Goal: Task Accomplishment & Management: Complete application form

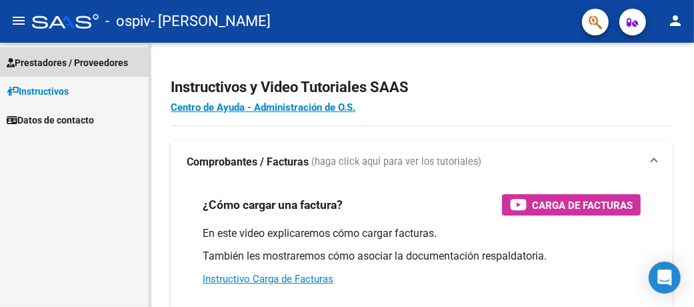
click at [81, 57] on span "Prestadores / Proveedores" at bounding box center [67, 62] width 121 height 15
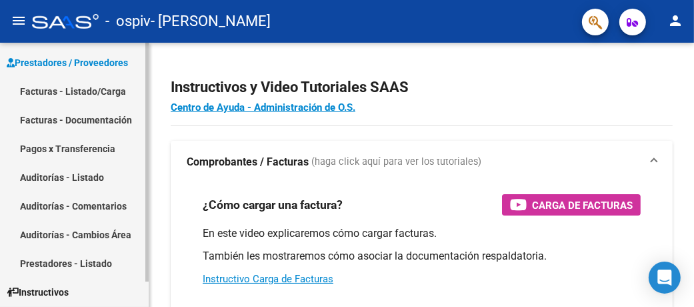
click at [97, 119] on link "Facturas - Documentación" at bounding box center [74, 119] width 149 height 29
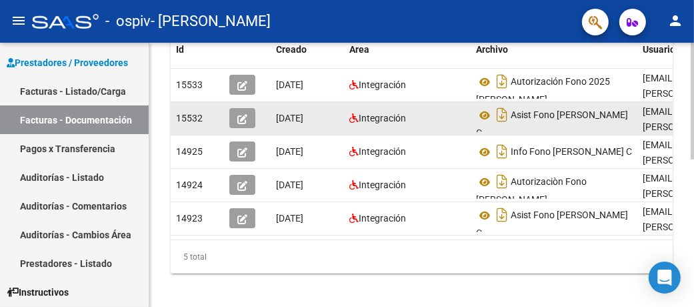
scroll to position [332, 0]
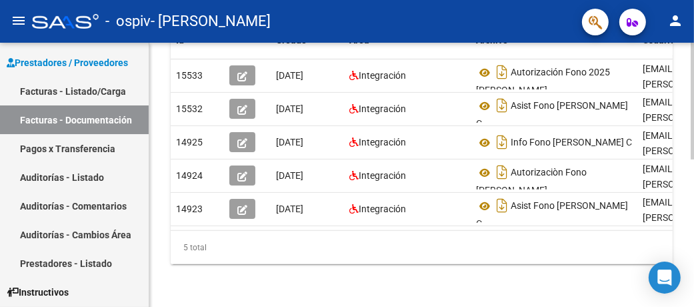
drag, startPoint x: 345, startPoint y: 219, endPoint x: 379, endPoint y: 221, distance: 34.0
click at [379, 221] on datatable-body "15533 08/08/2025 Integración Autorización Fono 2025 Tijera Cielo rodriguez_edit…" at bounding box center [422, 144] width 502 height 171
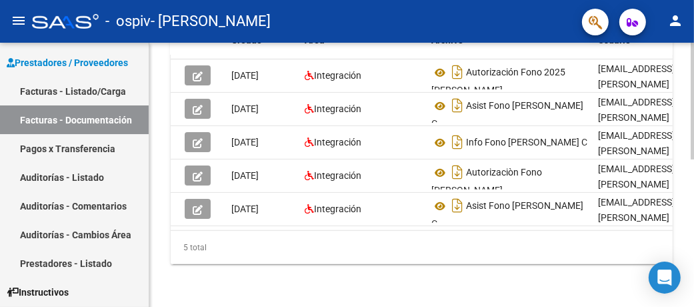
scroll to position [0, 0]
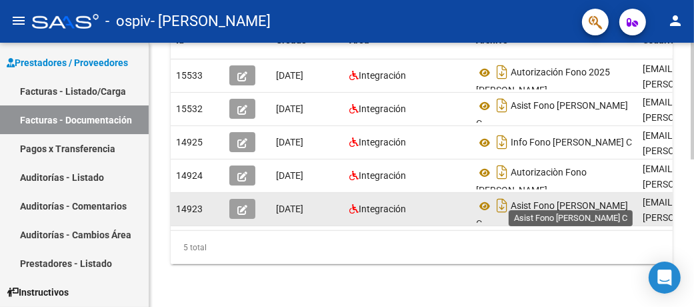
click at [558, 201] on span "Asist Fono Junio Tijera C" at bounding box center [552, 215] width 152 height 29
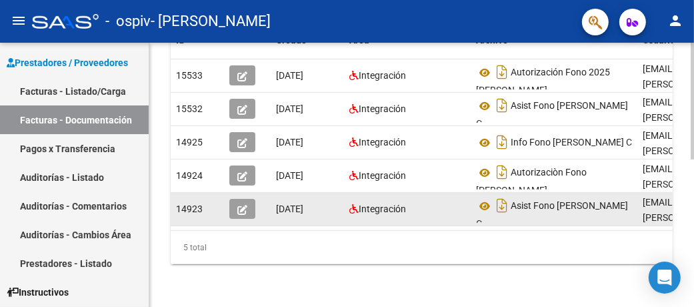
click at [279, 203] on span "[DATE]" at bounding box center [289, 208] width 27 height 11
click at [245, 205] on icon "button" at bounding box center [242, 210] width 10 height 10
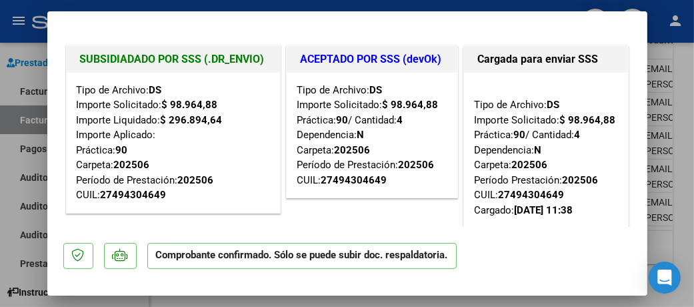
click at [682, 37] on div at bounding box center [347, 153] width 694 height 307
type input "$ 0,00"
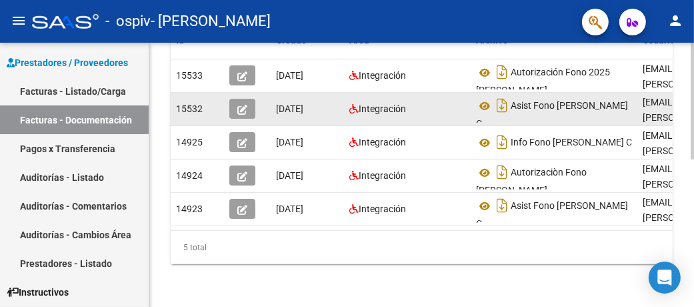
click at [244, 105] on icon "button" at bounding box center [242, 110] width 10 height 10
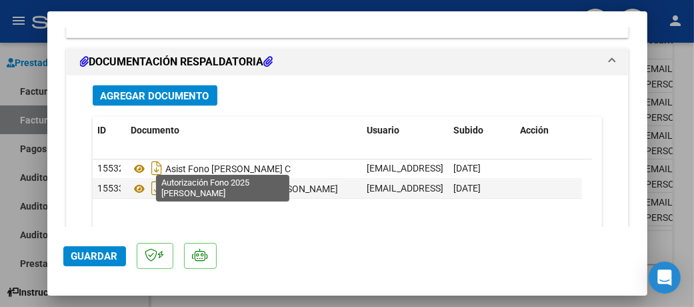
scroll to position [1705, 0]
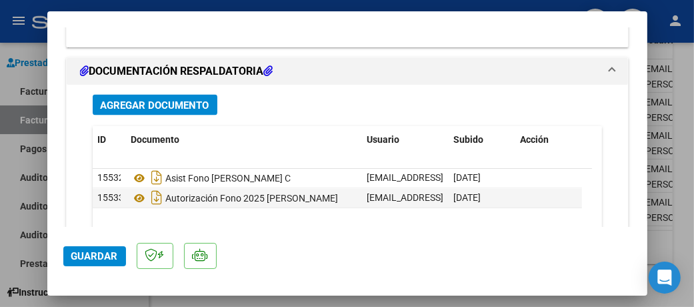
click at [199, 99] on span "Agregar Documento" at bounding box center [155, 105] width 109 height 12
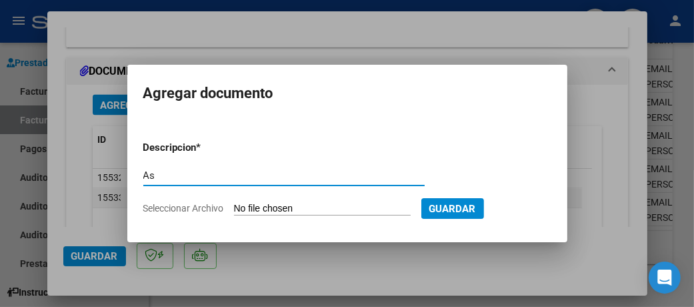
type input "A"
type input "l"
type input "Lo solicitado Asist JULIO con Aclarción"
click at [346, 209] on input "Seleccionar Archivo" at bounding box center [322, 209] width 177 height 13
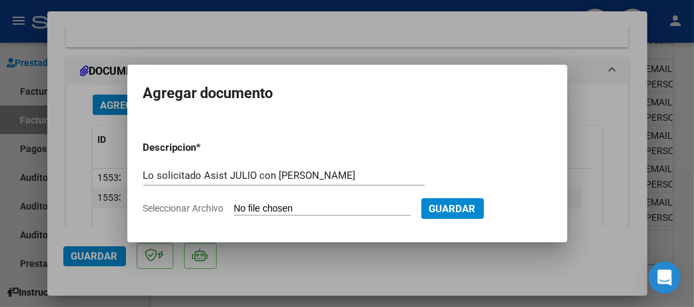
type input "C:\fakepath\Asist Fono Julio Tijera C.pdf"
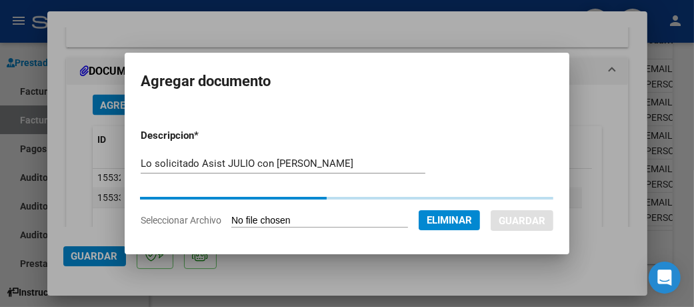
click at [305, 167] on input "Lo solicitado Asist JULIO con Aclarción" at bounding box center [283, 163] width 285 height 12
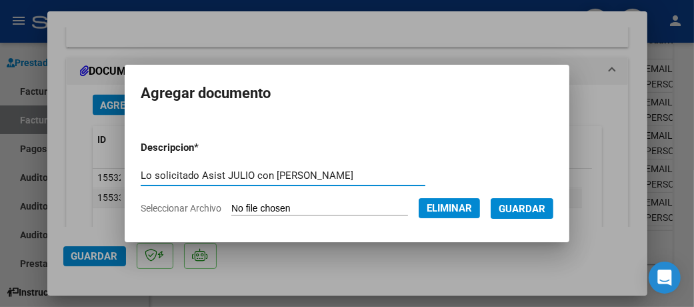
click at [283, 173] on input "Lo solicitado Asist JULIO con Aclarción" at bounding box center [283, 175] width 285 height 12
type input "Lo solicitado Asist JULIO con Aclaración"
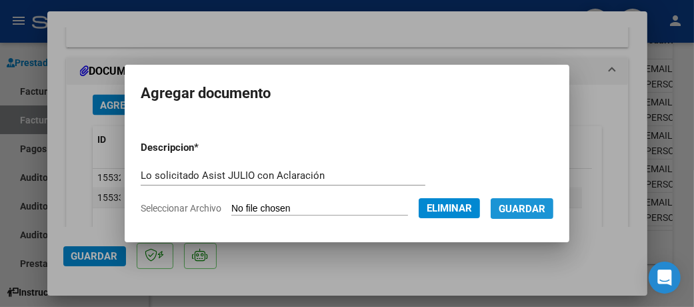
click at [548, 215] on button "Guardar" at bounding box center [522, 208] width 63 height 21
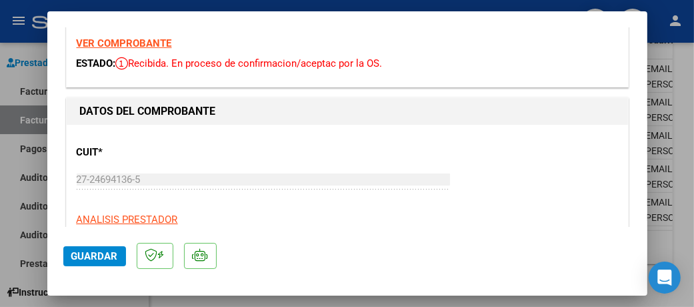
scroll to position [0, 0]
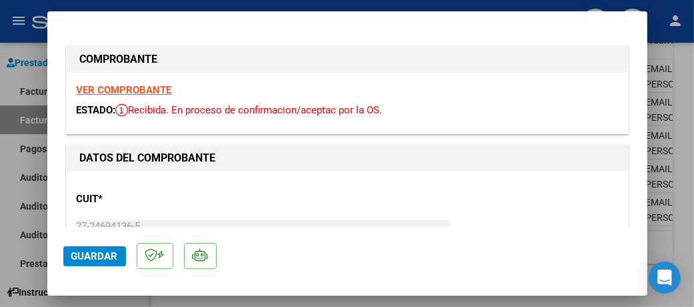
click at [676, 35] on div at bounding box center [347, 153] width 694 height 307
type input "$ 0,00"
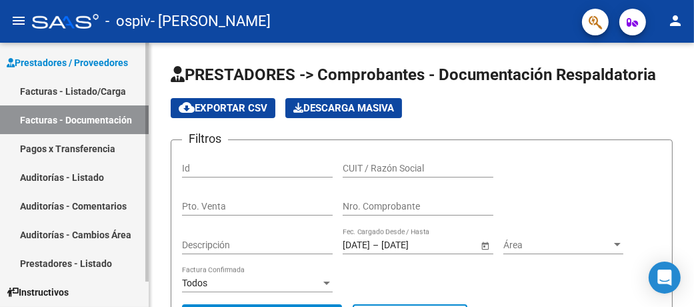
scroll to position [27, 0]
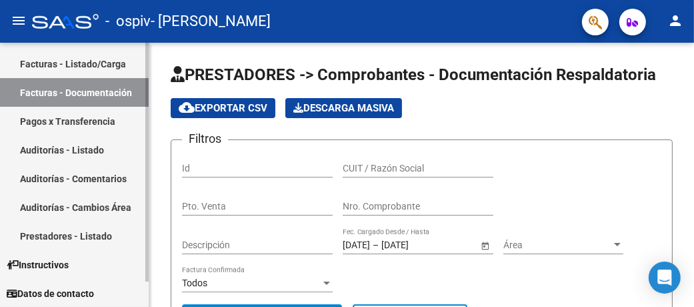
click at [83, 175] on link "Auditorías - Comentarios" at bounding box center [74, 178] width 149 height 29
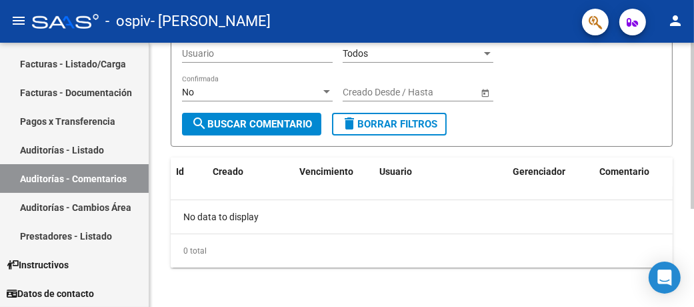
scroll to position [155, 0]
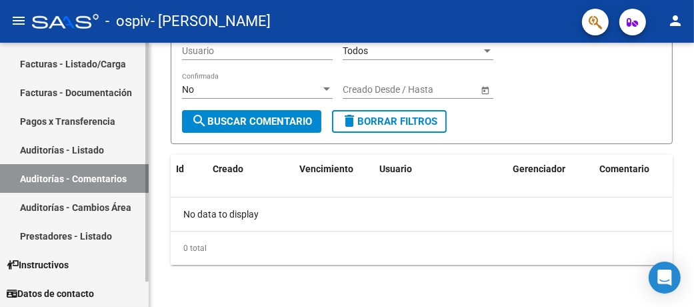
click at [58, 209] on link "Auditorías - Cambios Área" at bounding box center [74, 207] width 149 height 29
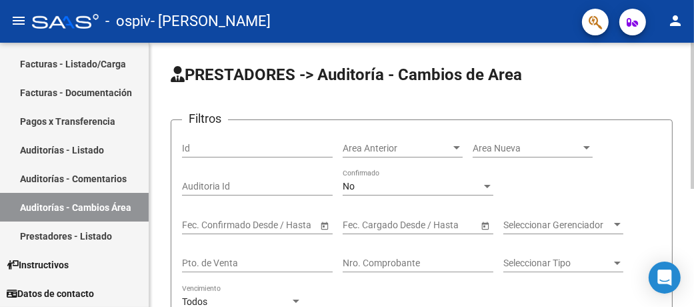
scroll to position [67, 0]
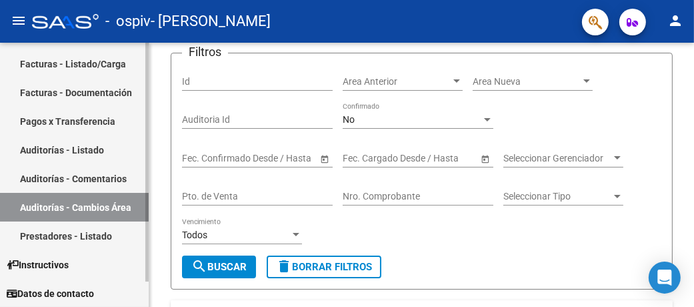
click at [73, 231] on link "Prestadores - Listado" at bounding box center [74, 235] width 149 height 29
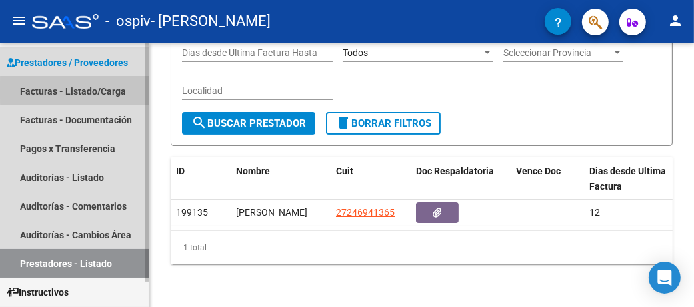
click at [79, 90] on link "Facturas - Listado/Carga" at bounding box center [74, 91] width 149 height 29
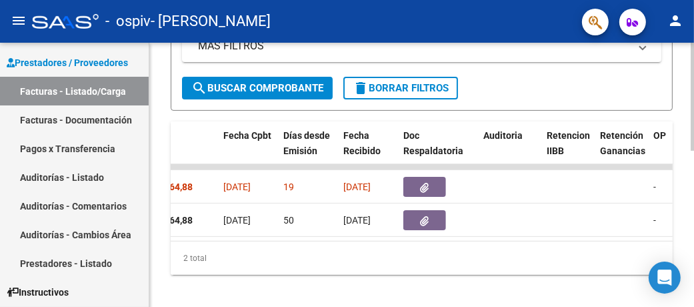
scroll to position [0, 638]
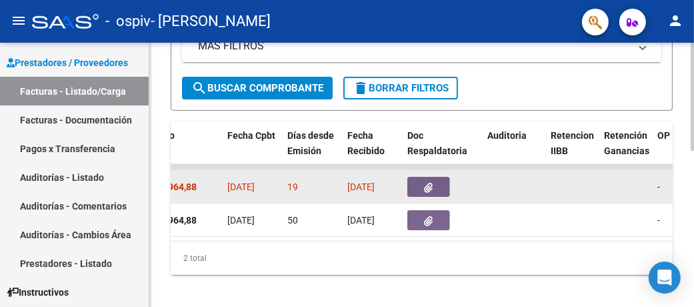
click at [441, 197] on button "button" at bounding box center [428, 187] width 43 height 20
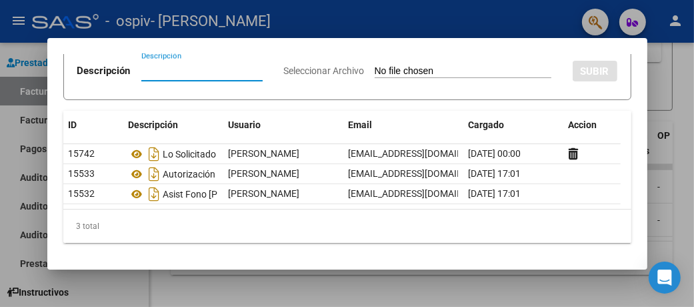
scroll to position [0, 0]
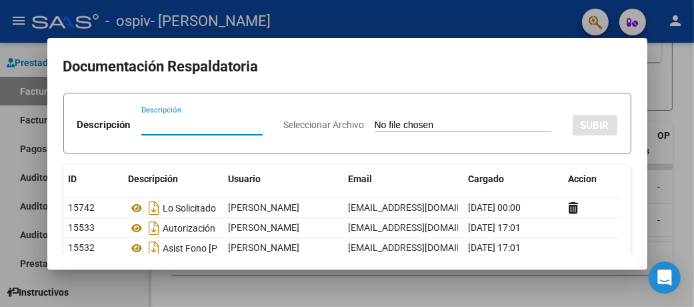
click at [683, 93] on div at bounding box center [347, 153] width 694 height 307
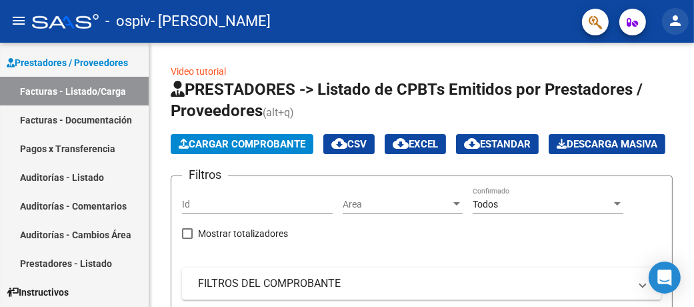
click at [679, 21] on mat-icon "person" at bounding box center [676, 21] width 16 height 16
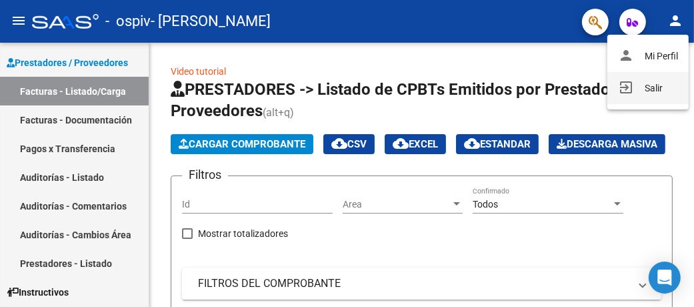
click at [650, 93] on button "exit_to_app Salir" at bounding box center [648, 88] width 81 height 32
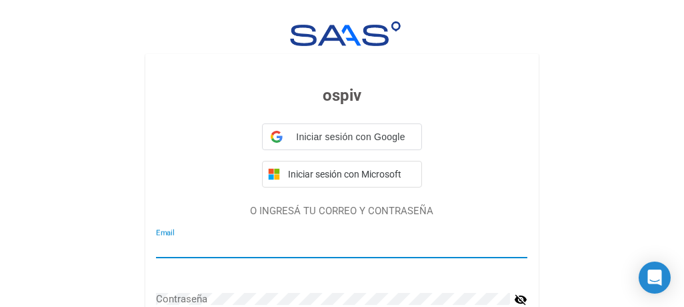
type input "rodriguez_edithb@yahoo.com.ar"
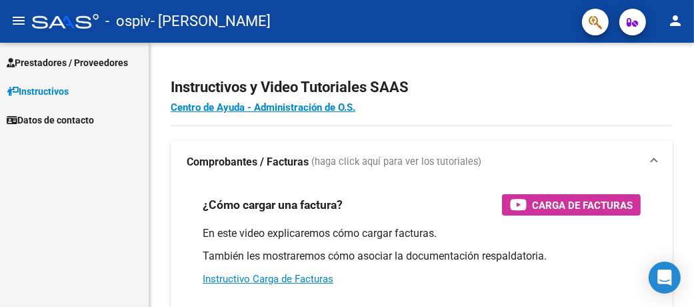
click at [88, 63] on span "Prestadores / Proveedores" at bounding box center [67, 62] width 121 height 15
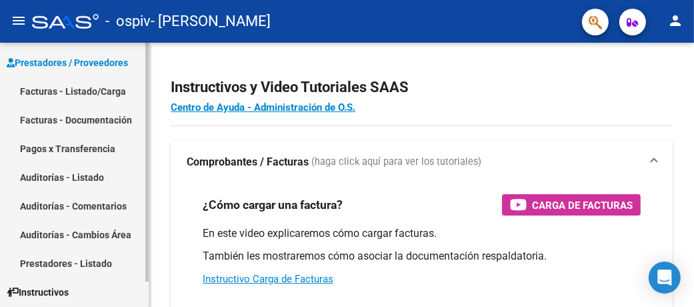
click at [87, 91] on link "Facturas - Listado/Carga" at bounding box center [74, 91] width 149 height 29
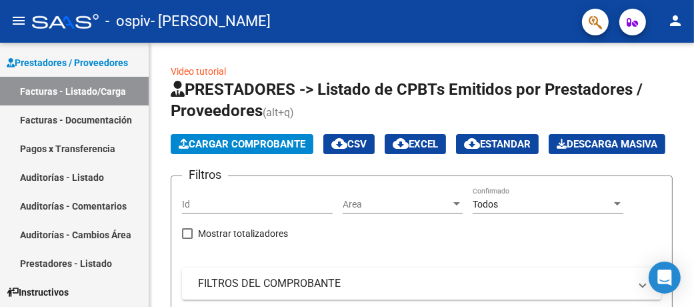
click at [670, 29] on button "person" at bounding box center [675, 21] width 27 height 27
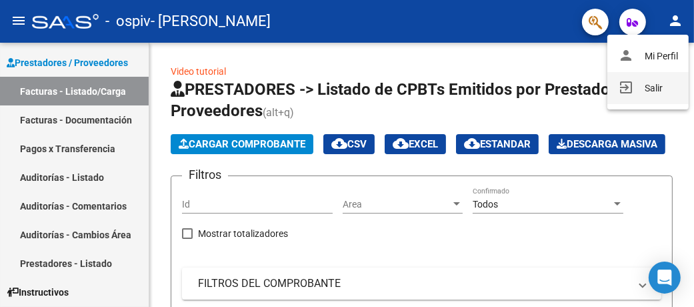
click at [665, 89] on button "exit_to_app Salir" at bounding box center [648, 88] width 81 height 32
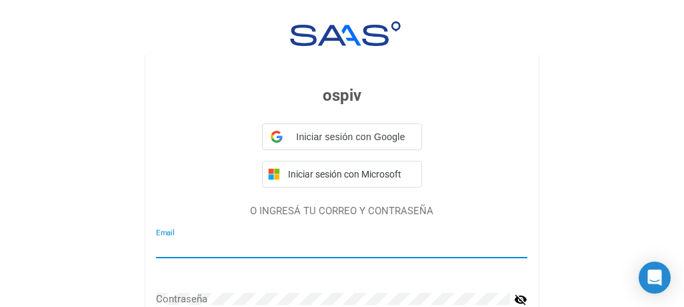
type input "[EMAIL_ADDRESS][DOMAIN_NAME]"
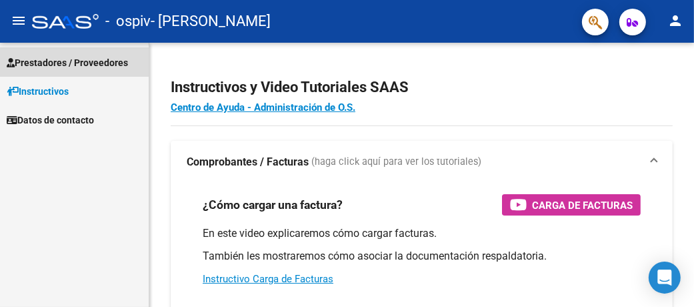
click at [69, 58] on span "Prestadores / Proveedores" at bounding box center [67, 62] width 121 height 15
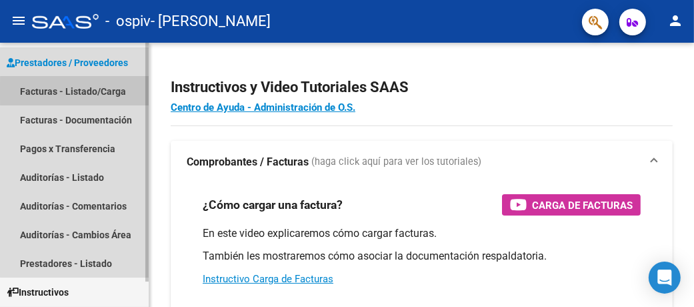
click at [79, 91] on link "Facturas - Listado/Carga" at bounding box center [74, 91] width 149 height 29
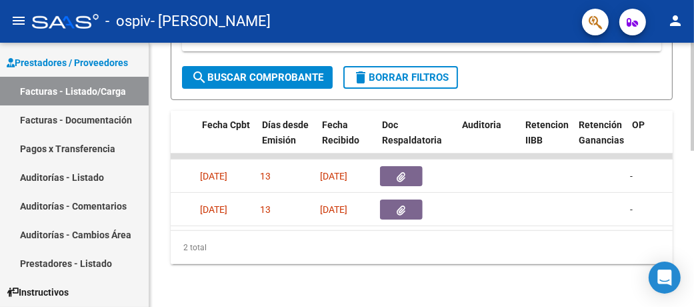
scroll to position [0, 663]
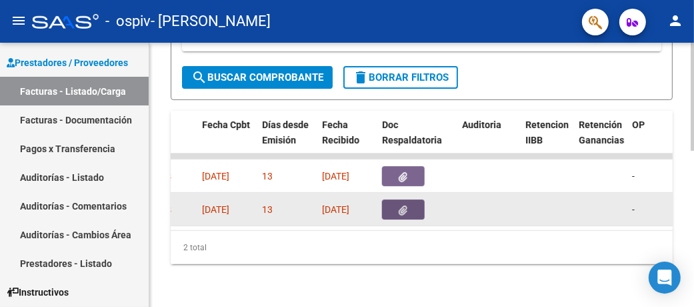
click at [396, 203] on button "button" at bounding box center [403, 209] width 43 height 20
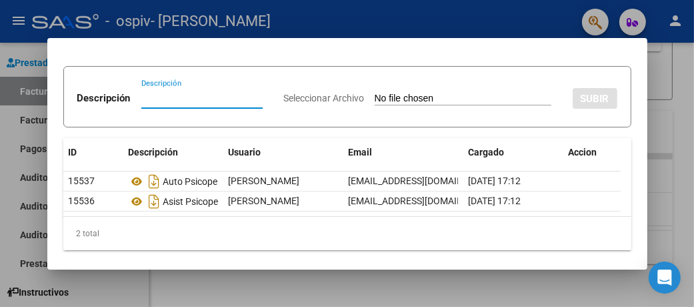
scroll to position [12, 0]
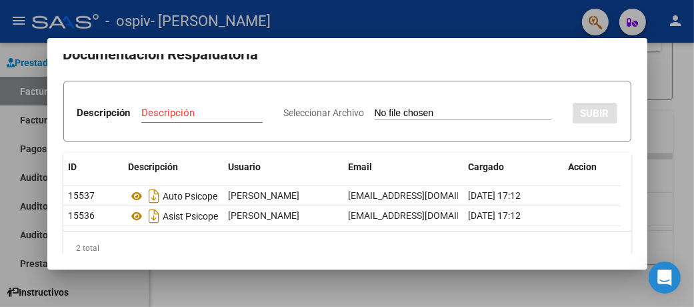
click at [375, 120] on input "Seleccionar Archivo" at bounding box center [463, 113] width 177 height 13
type input "C:\fakepath\Asist Psicope JUNIO Tijera C.pdf"
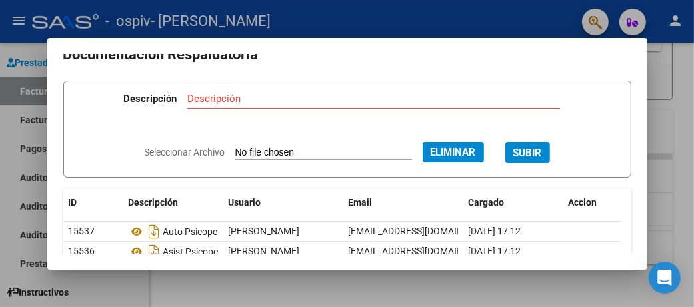
click at [229, 101] on input "Descripción" at bounding box center [373, 99] width 373 height 12
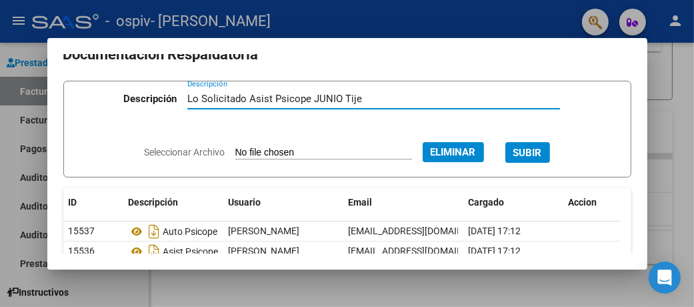
click at [270, 99] on input "Lo Solicitado Asist Psicope JUNIO Tije" at bounding box center [373, 99] width 373 height 12
click at [307, 97] on input "Lo Solicitado Asist Psicope JUNIO Tije" at bounding box center [373, 99] width 373 height 12
click at [446, 98] on input "Lo Solicitado Asist Psicope con ACLARACIÓN JUNIO Tije" at bounding box center [373, 99] width 373 height 12
type input "Lo Solicitado Asist Psicope con ACLARACIÓN JUNIO Tijera, C"
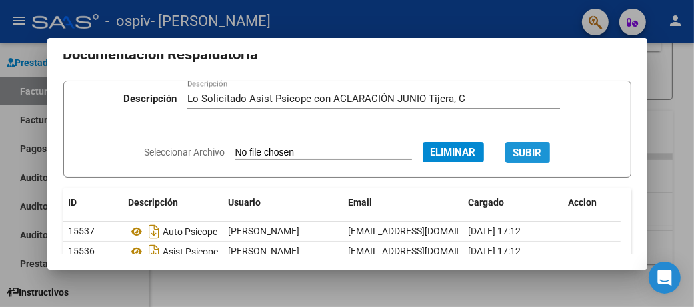
click at [539, 153] on span "SUBIR" at bounding box center [528, 153] width 29 height 12
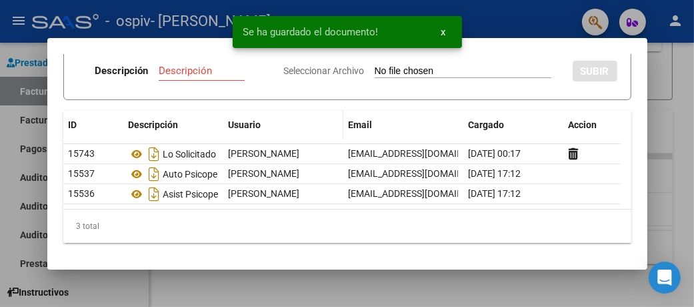
scroll to position [98, 0]
click at [694, 103] on div at bounding box center [347, 153] width 694 height 307
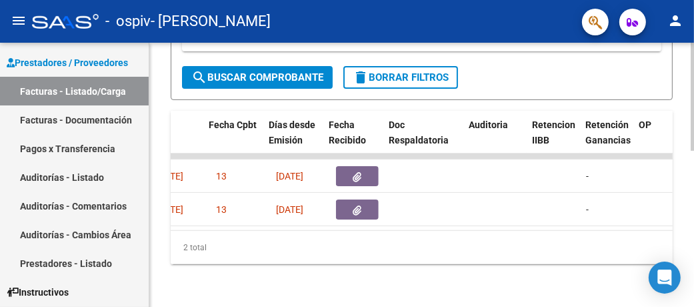
scroll to position [0, 656]
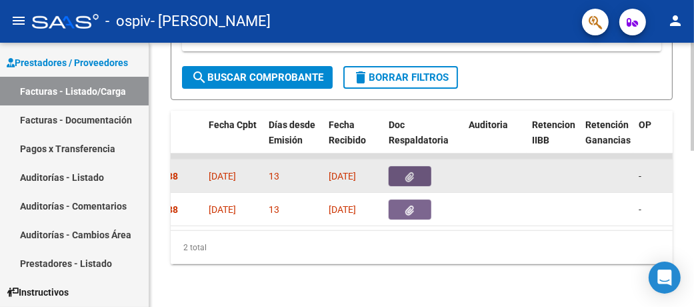
click at [399, 166] on button "button" at bounding box center [410, 176] width 43 height 20
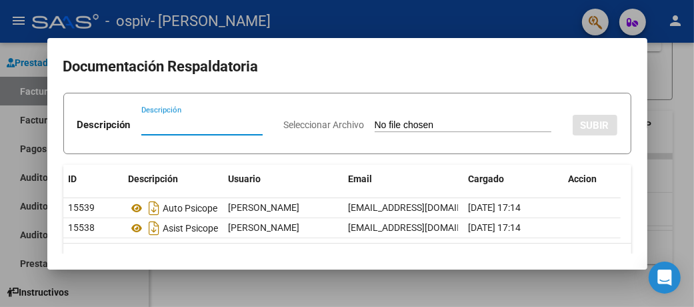
click at [375, 132] on input "Seleccionar Archivo" at bounding box center [463, 125] width 177 height 13
type input "C:\fakepath\Asist Psicope JULIO Tijera C.pdf"
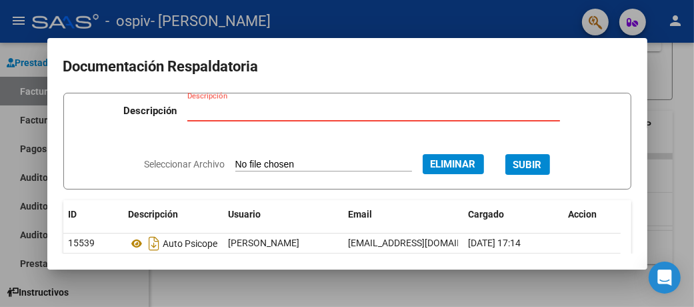
click at [261, 115] on input "Descripción" at bounding box center [373, 111] width 373 height 12
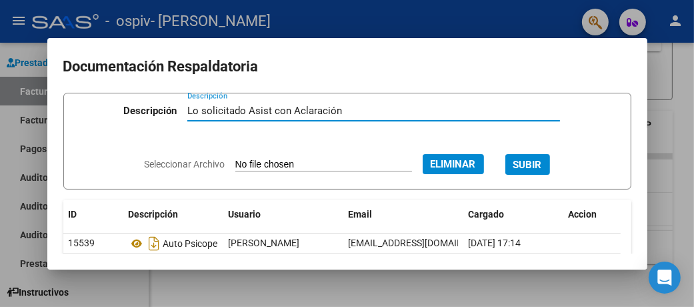
click at [269, 111] on input "Lo solicitado Asist con Aclaración" at bounding box center [373, 111] width 373 height 12
click at [354, 107] on input "Lo solicitado Asist con Aclaración" at bounding box center [373, 111] width 373 height 12
type input "Lo solicitado Asist con Aclaración Psicope JULIO Tijera C"
click at [530, 163] on span "SUBIR" at bounding box center [528, 165] width 29 height 12
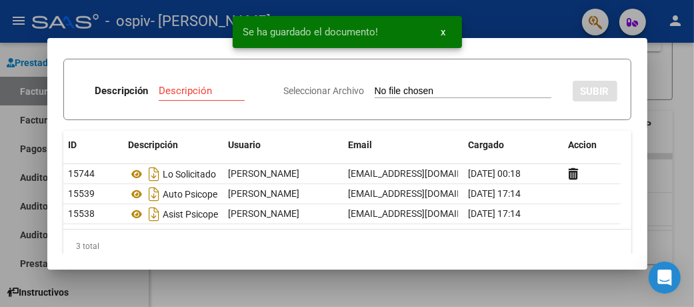
scroll to position [0, 0]
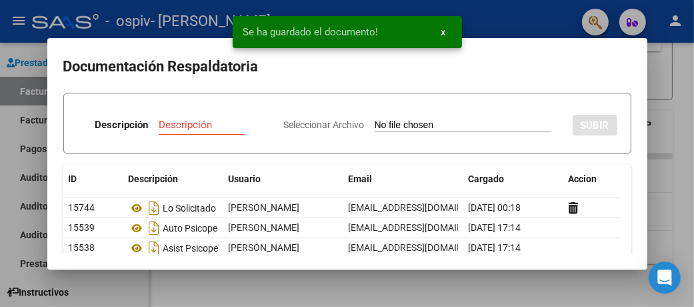
click at [686, 99] on div at bounding box center [347, 153] width 694 height 307
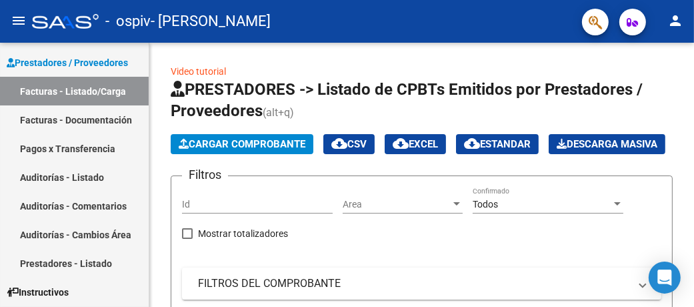
click at [681, 19] on mat-icon "person" at bounding box center [676, 21] width 16 height 16
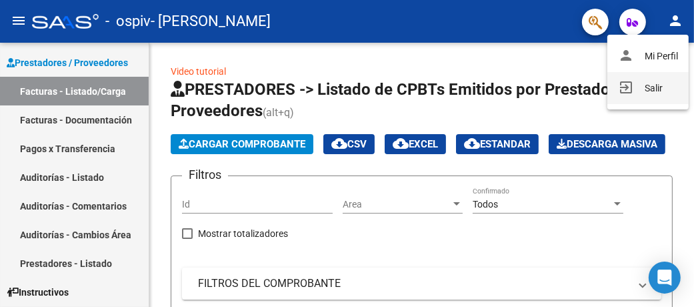
click at [664, 87] on button "exit_to_app Salir" at bounding box center [648, 88] width 81 height 32
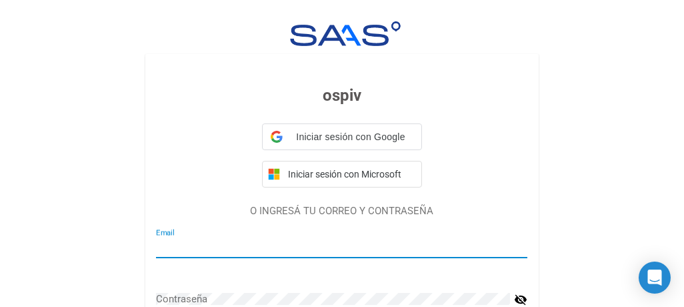
type input "maurisava@hotmail.com"
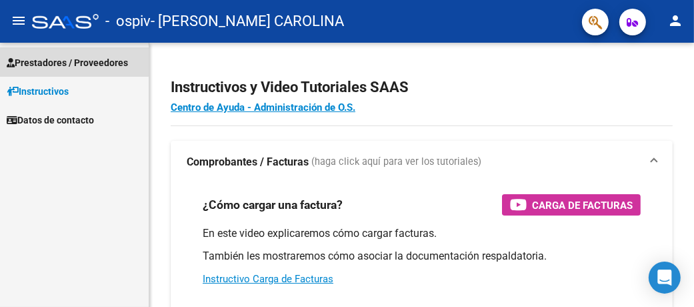
click at [54, 61] on span "Prestadores / Proveedores" at bounding box center [67, 62] width 121 height 15
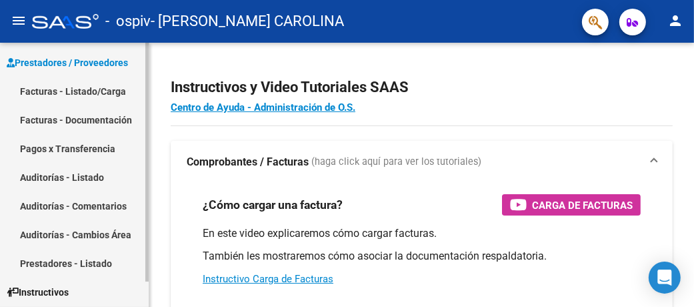
click at [59, 87] on link "Facturas - Listado/Carga" at bounding box center [74, 91] width 149 height 29
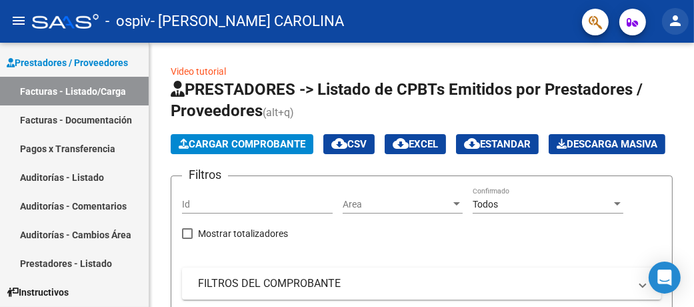
click at [668, 20] on mat-icon "person" at bounding box center [676, 21] width 16 height 16
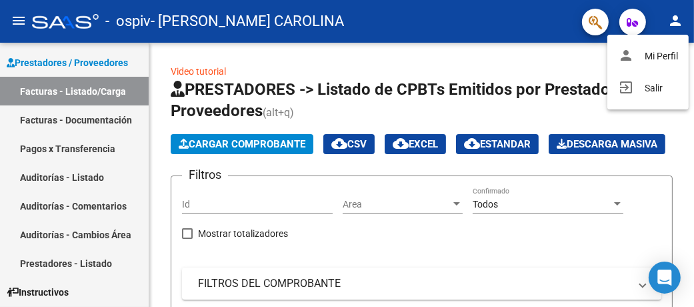
click at [636, 145] on div at bounding box center [347, 153] width 694 height 307
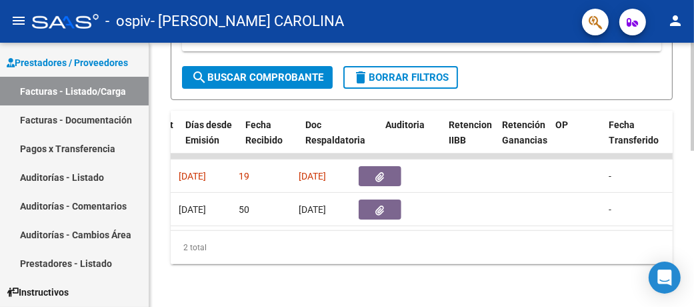
scroll to position [0, 648]
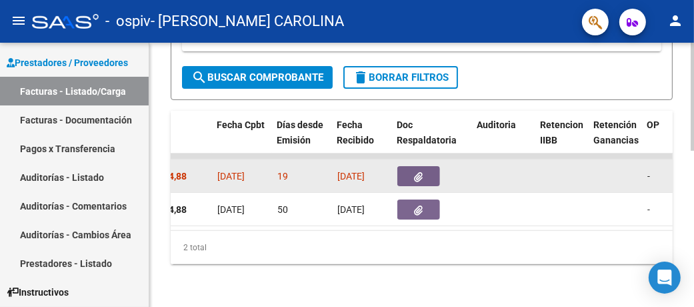
click at [415, 172] on icon "button" at bounding box center [419, 177] width 9 height 10
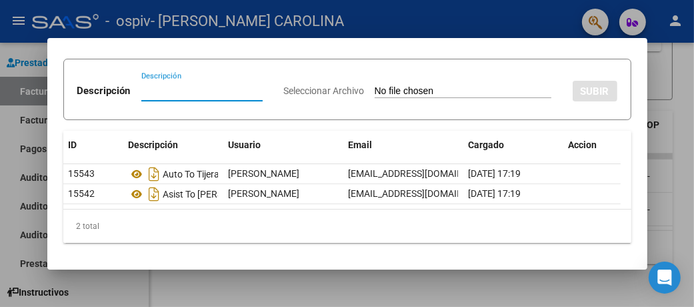
scroll to position [0, 0]
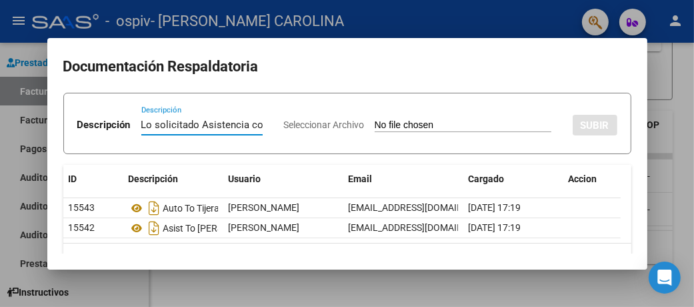
type input "Lo solicitado Asistencia con Aclaración-TO-JULIO-Tijera C"
click at [375, 132] on input "Seleccionar Archivo" at bounding box center [463, 125] width 177 height 13
type input "C:\fakepath\Asist TO Julio Tijera C.pdf"
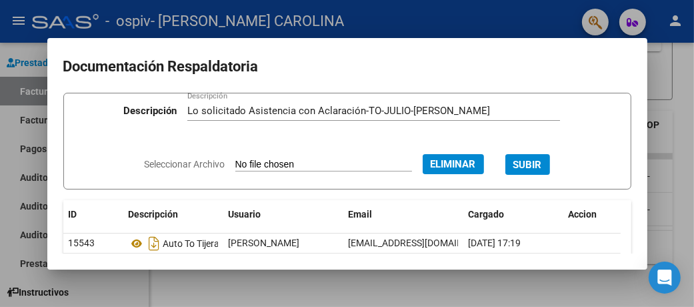
click at [542, 167] on span "SUBIR" at bounding box center [528, 165] width 29 height 12
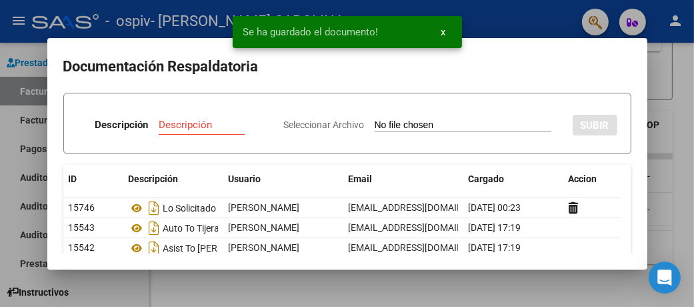
click at [688, 108] on div at bounding box center [347, 153] width 694 height 307
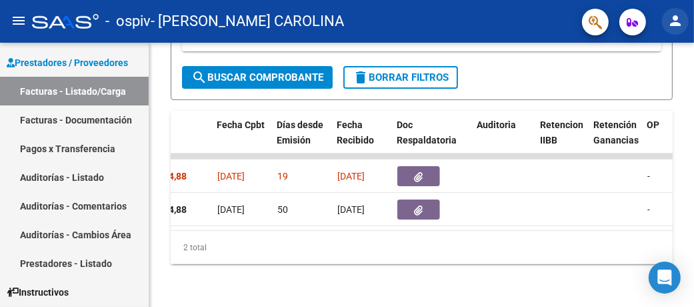
click at [676, 23] on mat-icon "person" at bounding box center [676, 21] width 16 height 16
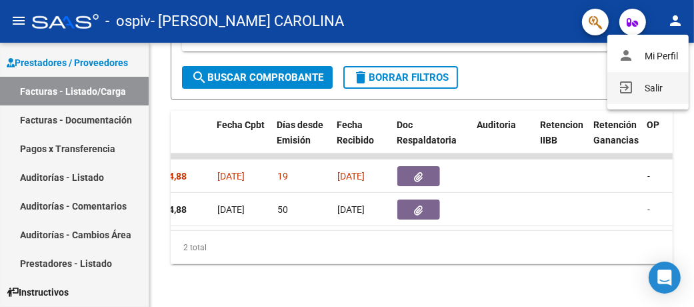
click at [648, 87] on button "exit_to_app Salir" at bounding box center [648, 88] width 81 height 32
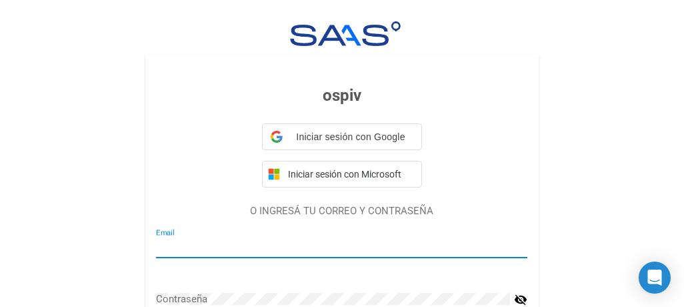
type input "todaianaval@gmail.com"
